Goal: Task Accomplishment & Management: Complete application form

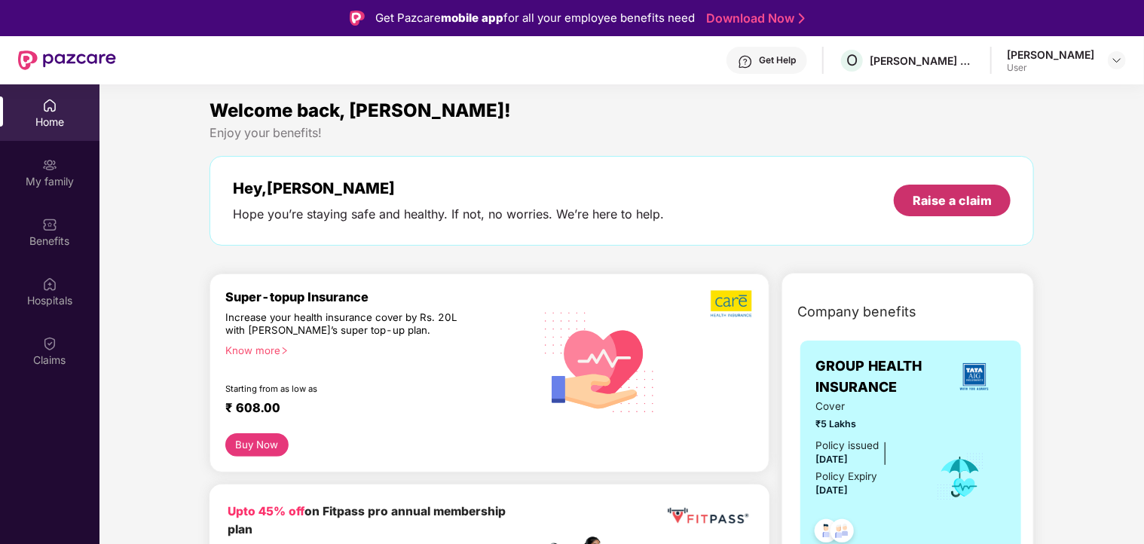
click at [951, 206] on div "Raise a claim" at bounding box center [952, 200] width 79 height 17
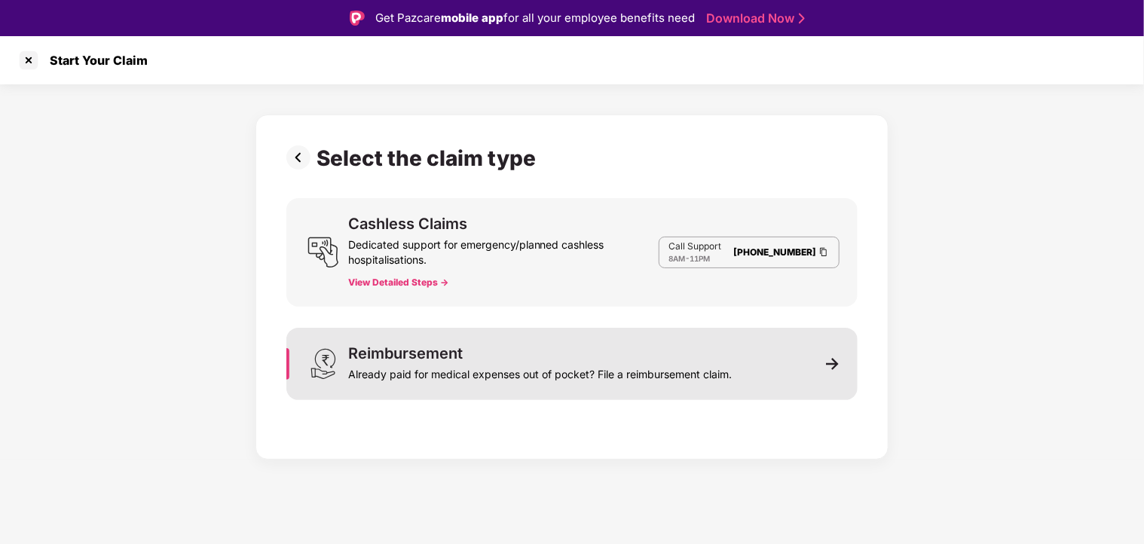
click at [489, 363] on div "Already paid for medical expenses out of pocket? File a reimbursement claim." at bounding box center [540, 371] width 384 height 21
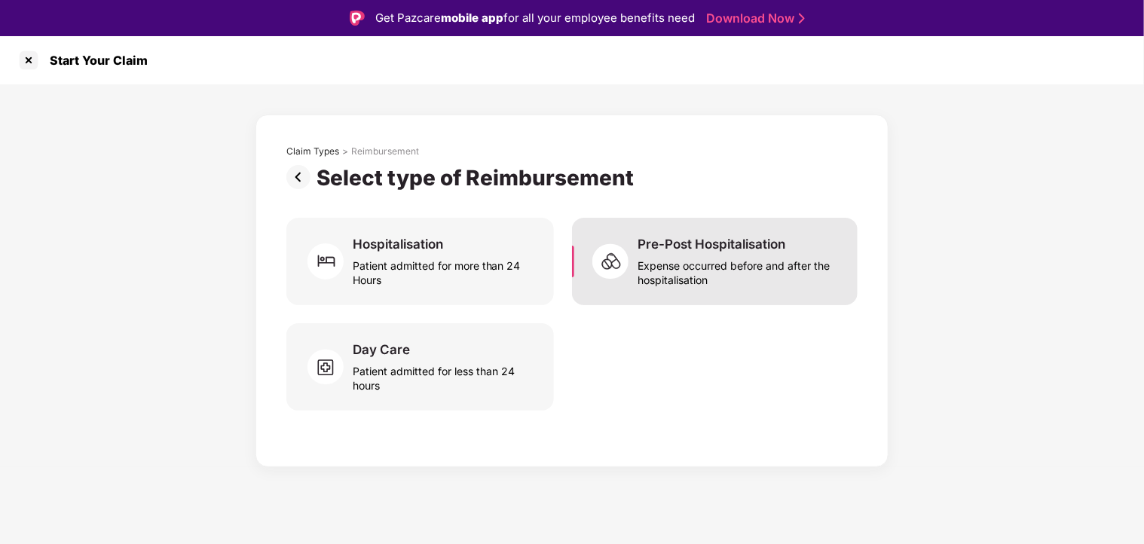
click at [733, 268] on div "Expense occurred before and after the hospitalisation" at bounding box center [739, 270] width 202 height 35
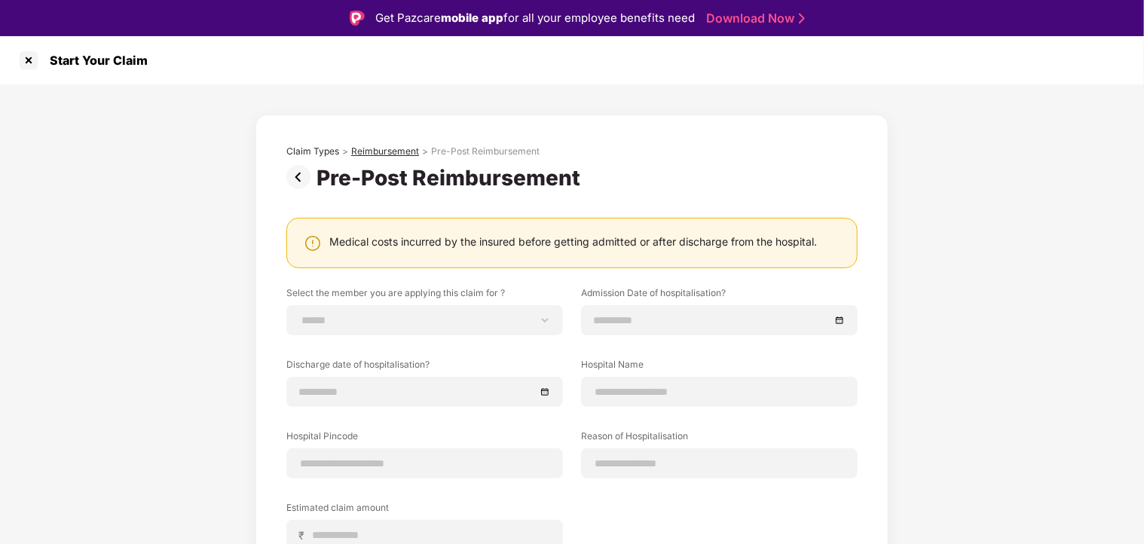
click at [390, 150] on div "Reimbursement" at bounding box center [385, 151] width 68 height 12
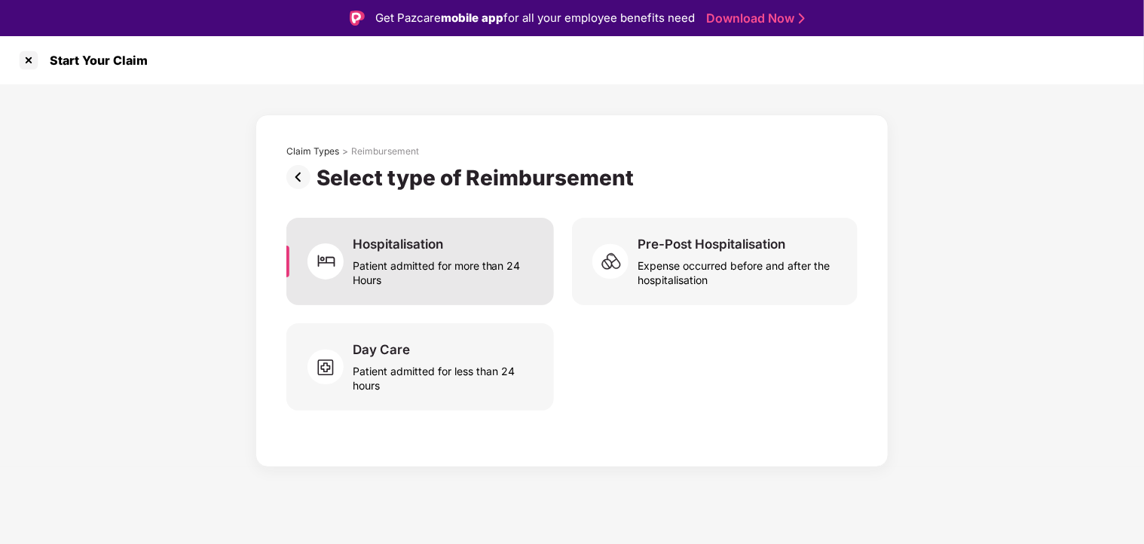
click at [436, 268] on div "Patient admitted for more than 24 Hours" at bounding box center [444, 270] width 183 height 35
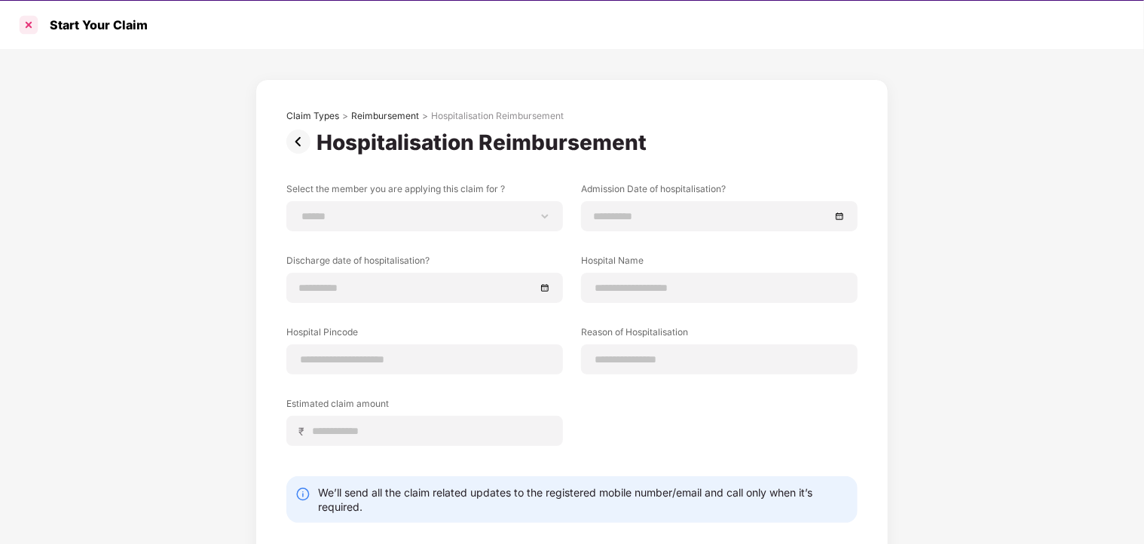
click at [29, 29] on div at bounding box center [29, 25] width 24 height 24
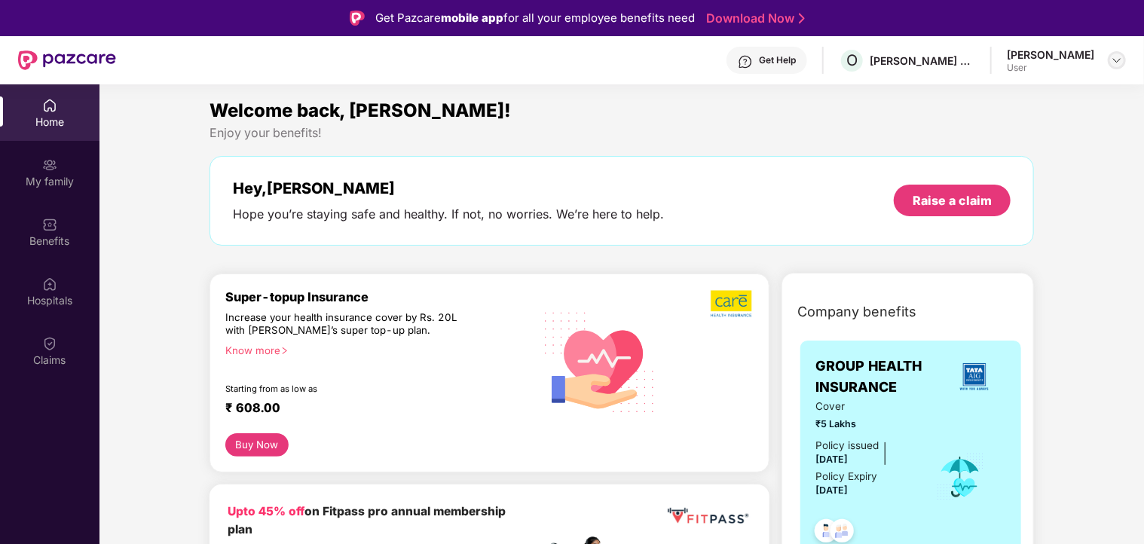
click at [1116, 67] on div at bounding box center [1117, 60] width 18 height 18
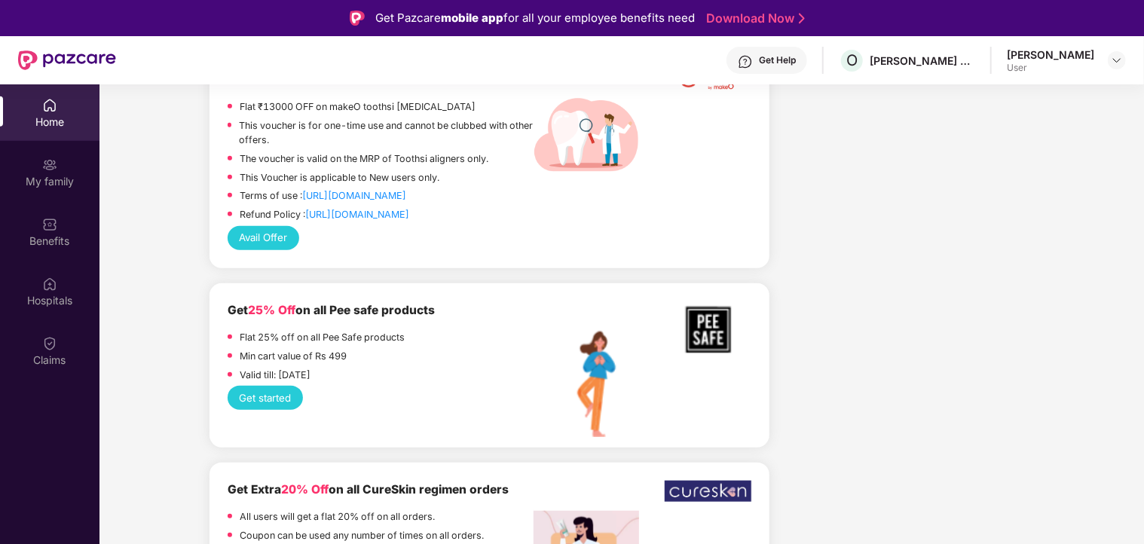
scroll to position [84, 0]
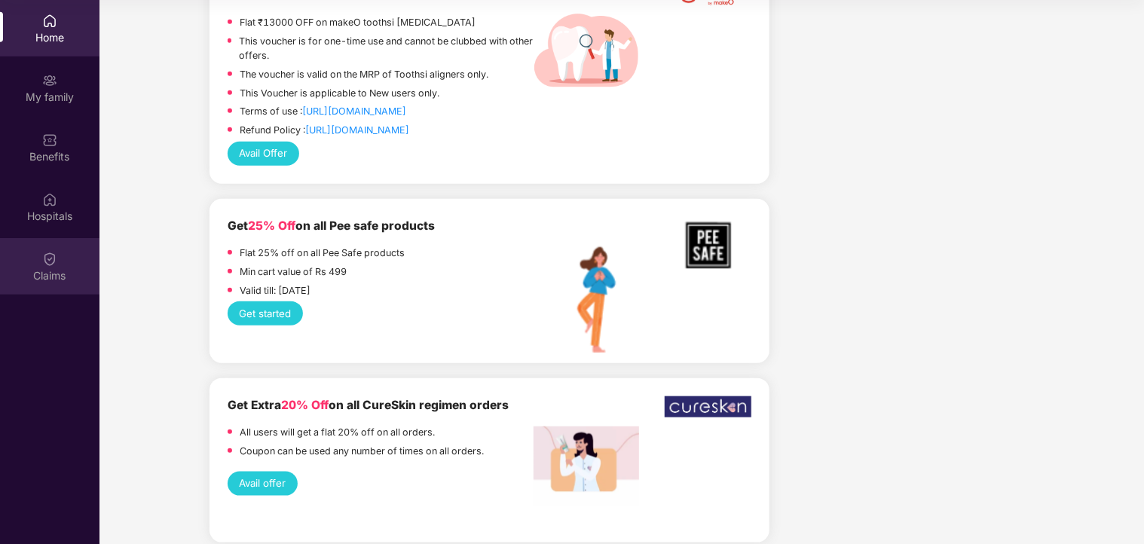
click at [49, 262] on img at bounding box center [49, 259] width 15 height 15
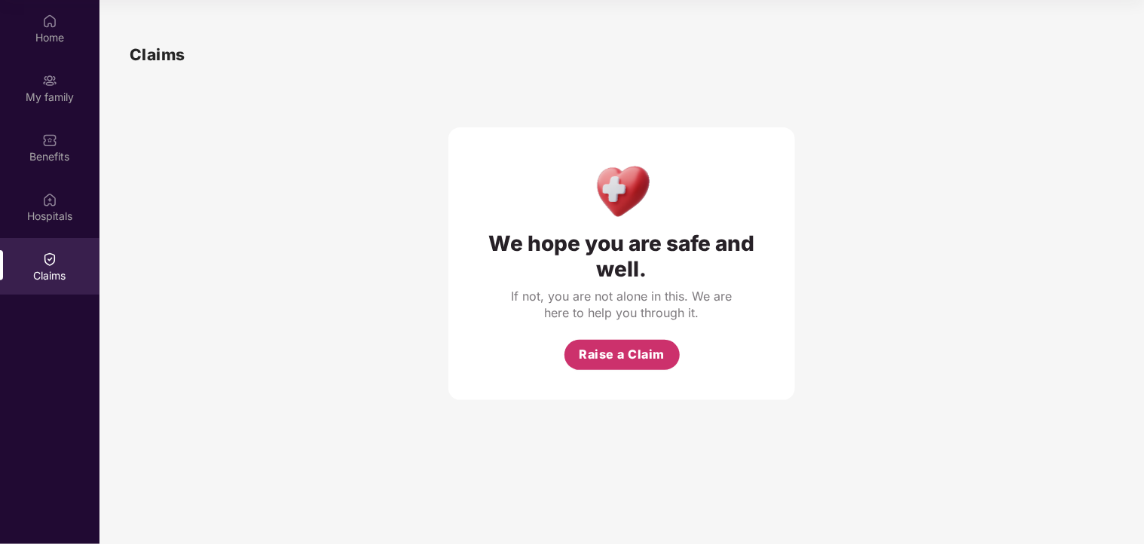
click at [629, 367] on button "Raise a Claim" at bounding box center [622, 355] width 115 height 30
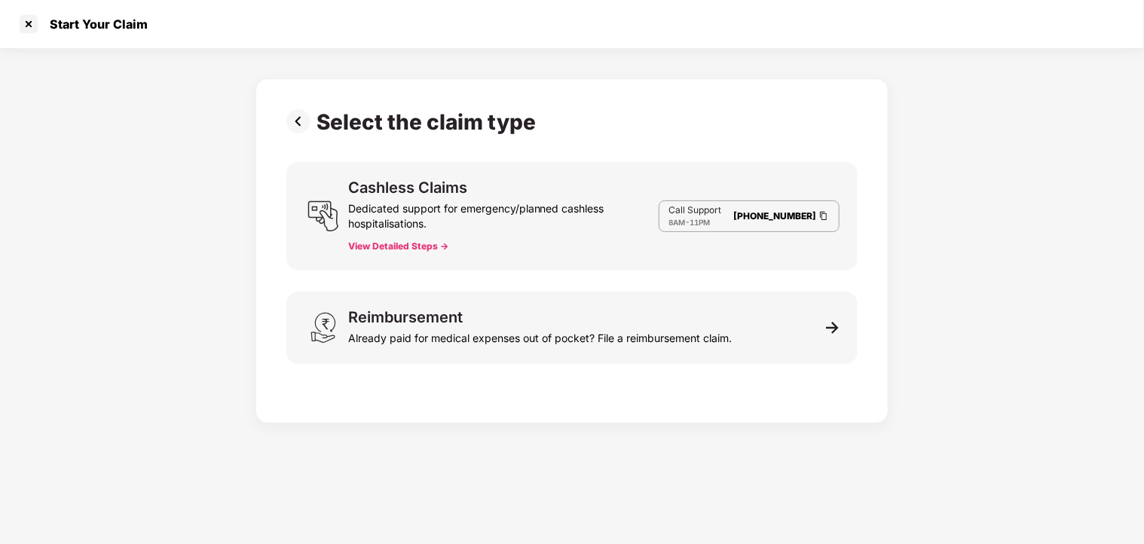
scroll to position [36, 0]
click at [401, 245] on button "View Detailed Steps ->" at bounding box center [398, 246] width 100 height 12
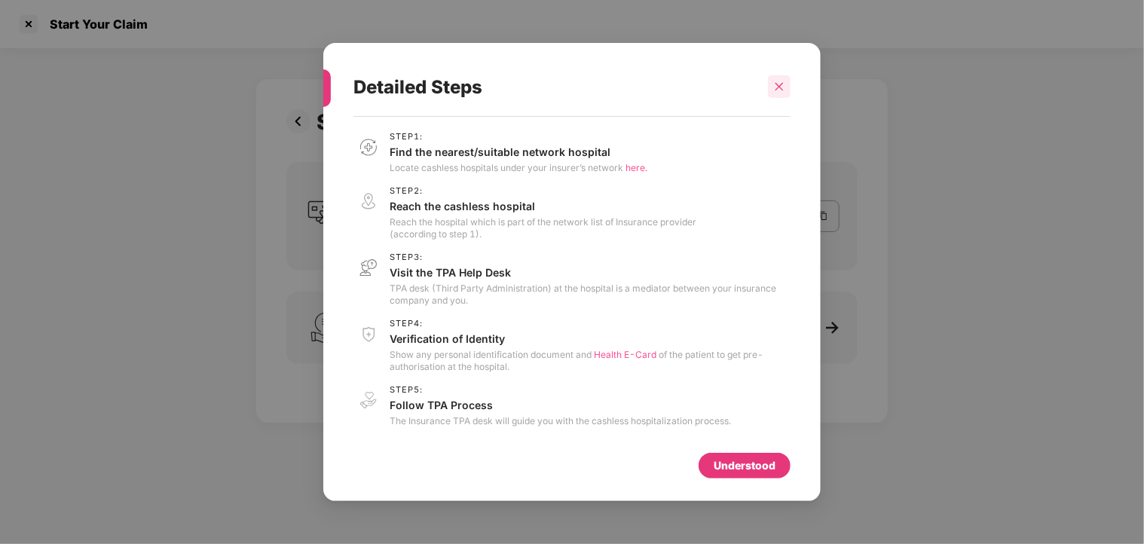
click at [779, 90] on icon "close" at bounding box center [779, 86] width 11 height 11
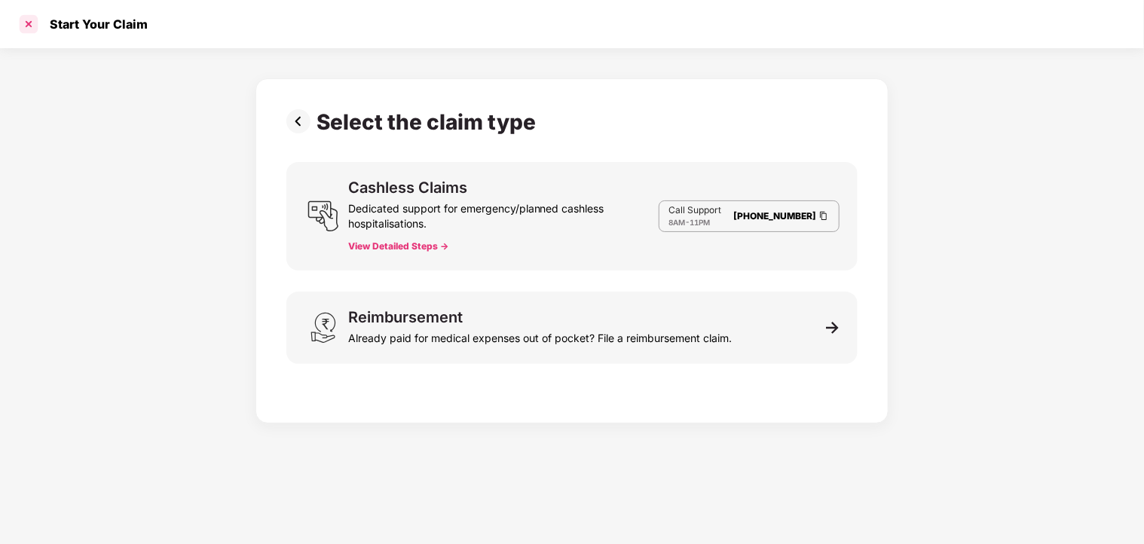
click at [29, 14] on div at bounding box center [29, 24] width 24 height 24
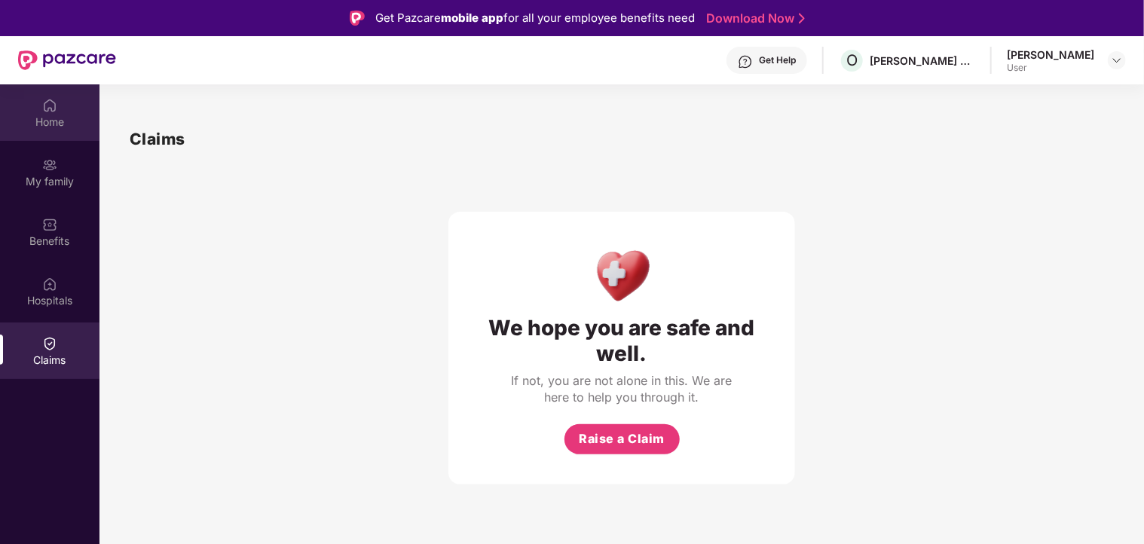
click at [57, 113] on div "Home" at bounding box center [50, 112] width 100 height 57
